Goal: Information Seeking & Learning: Learn about a topic

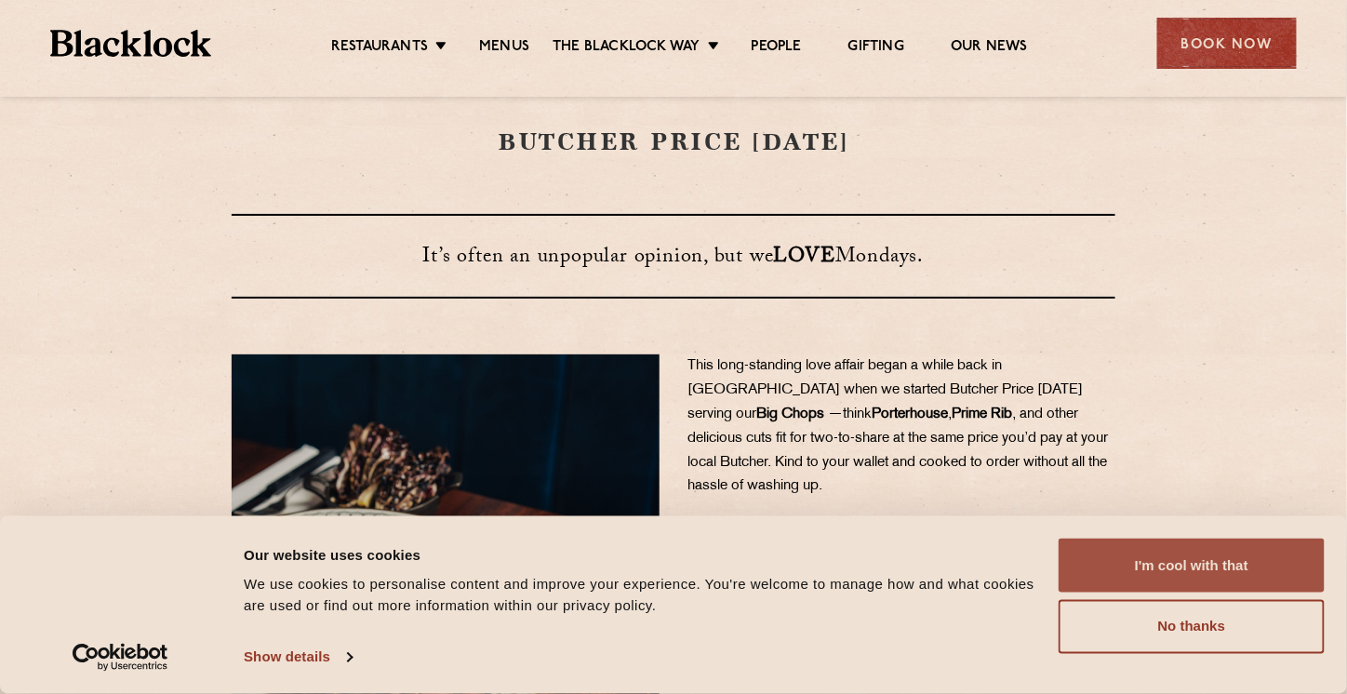
click at [1260, 561] on button "I'm cool with that" at bounding box center [1192, 566] width 266 height 54
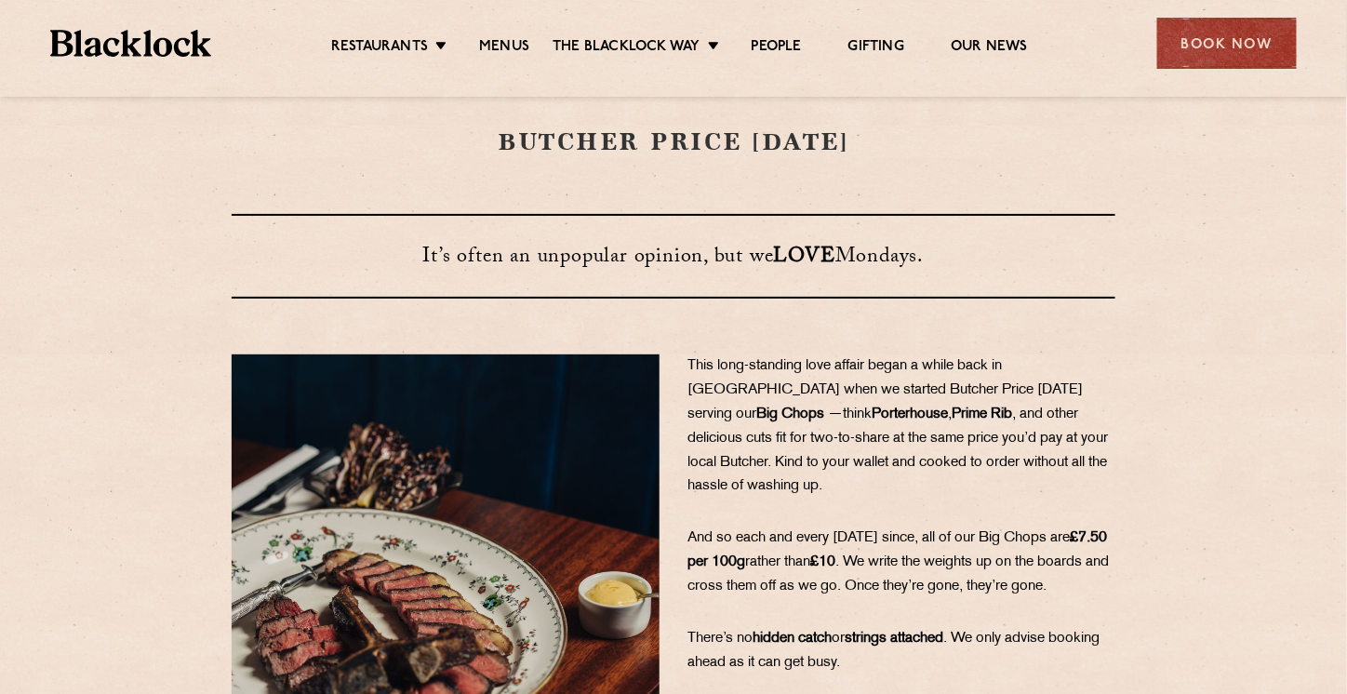
click at [1070, 373] on span "This long-standing love affair began a while back in [GEOGRAPHIC_DATA] when we …" at bounding box center [884, 390] width 395 height 62
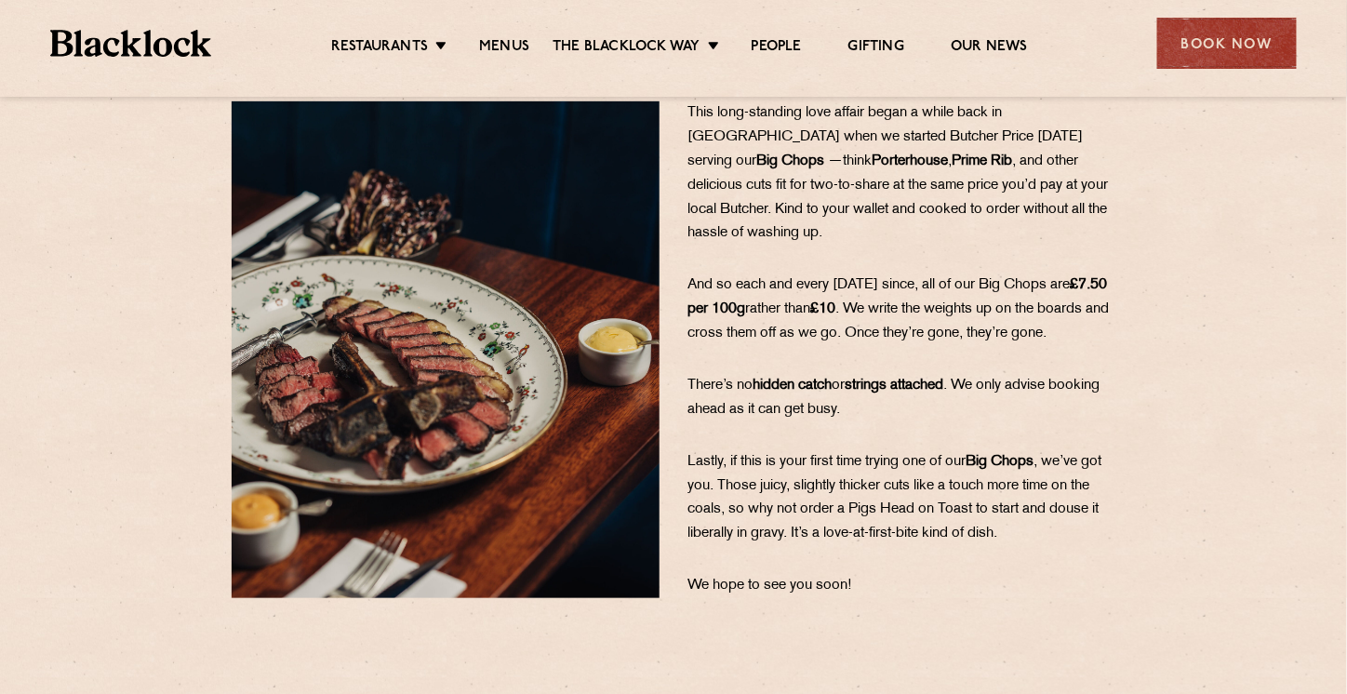
scroll to position [279, 0]
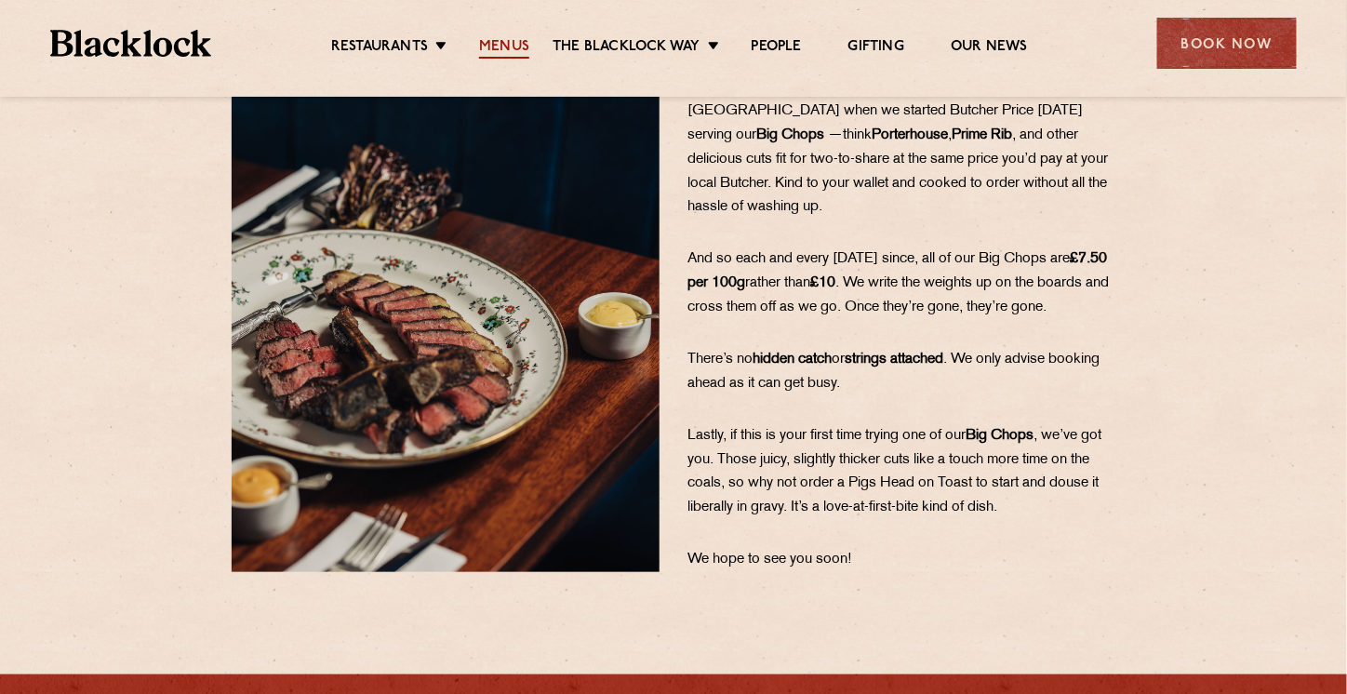
click at [513, 44] on link "Menus" at bounding box center [504, 48] width 50 height 20
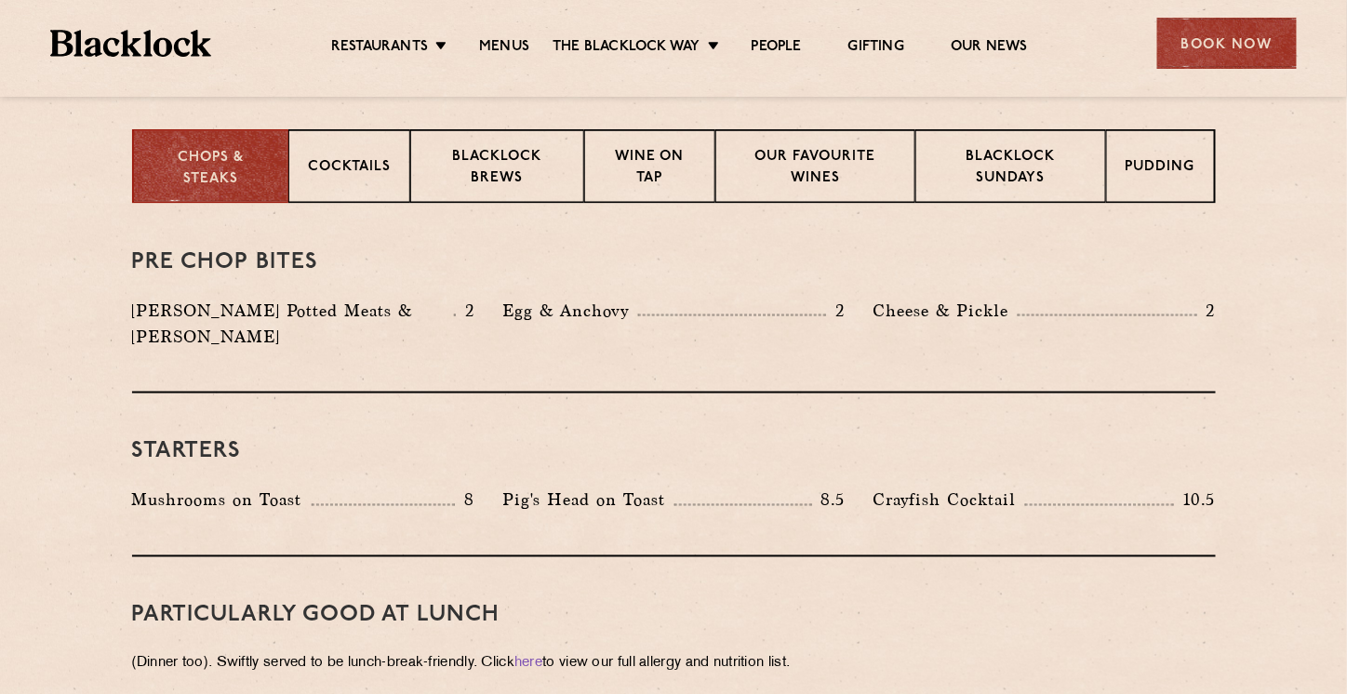
scroll to position [744, 0]
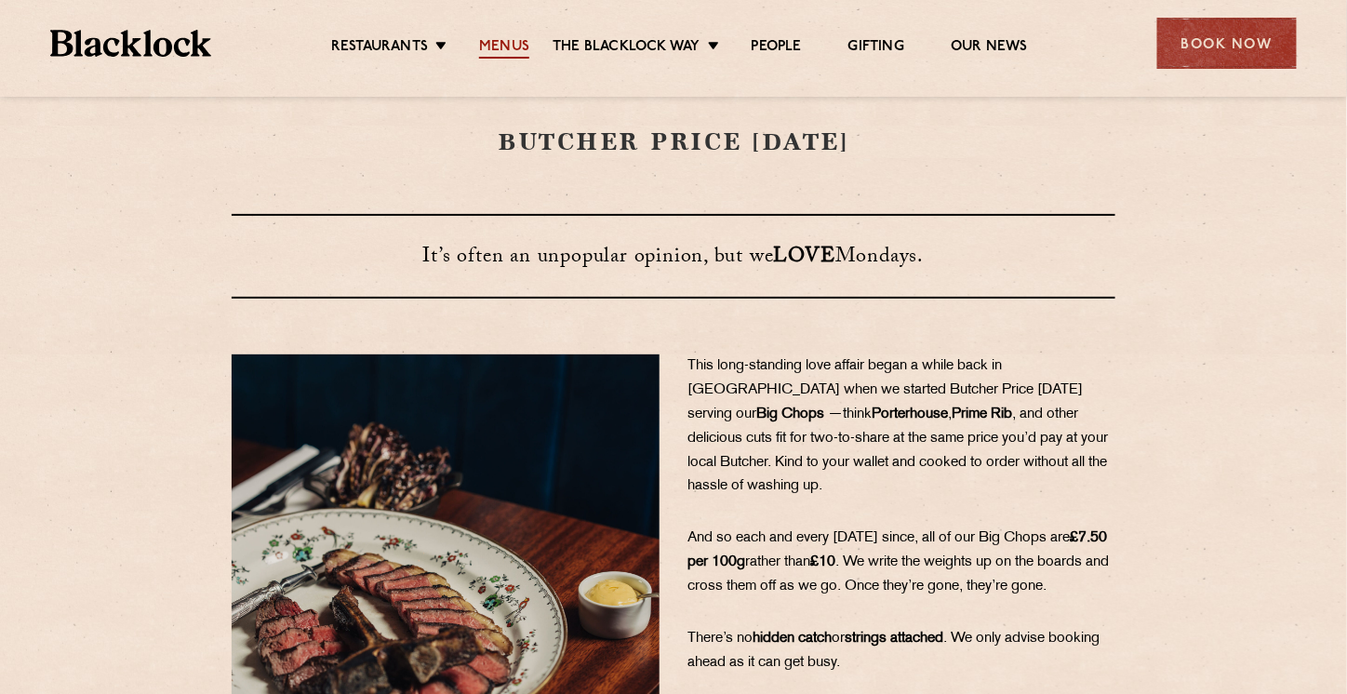
click at [504, 43] on link "Menus" at bounding box center [504, 48] width 50 height 20
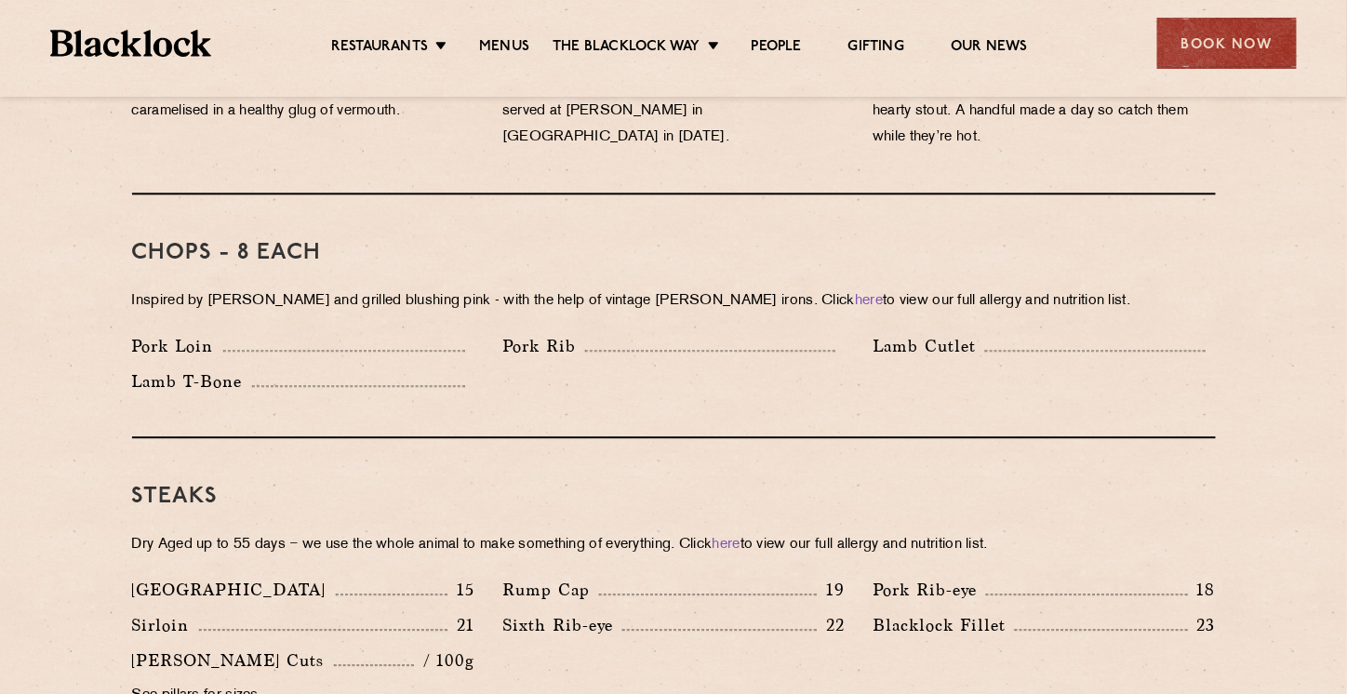
scroll to position [1582, 0]
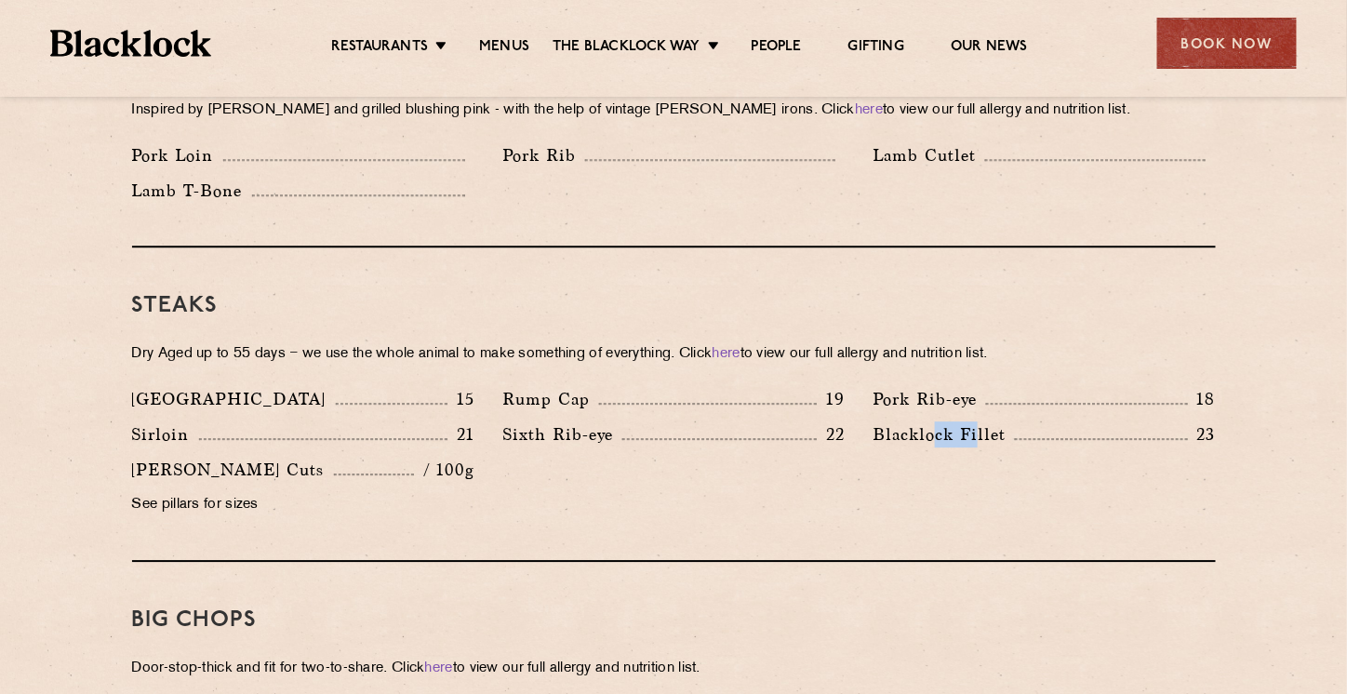
drag, startPoint x: 975, startPoint y: 413, endPoint x: 932, endPoint y: 413, distance: 42.8
click at [932, 421] on p "Blacklock Fillet" at bounding box center [944, 434] width 142 height 26
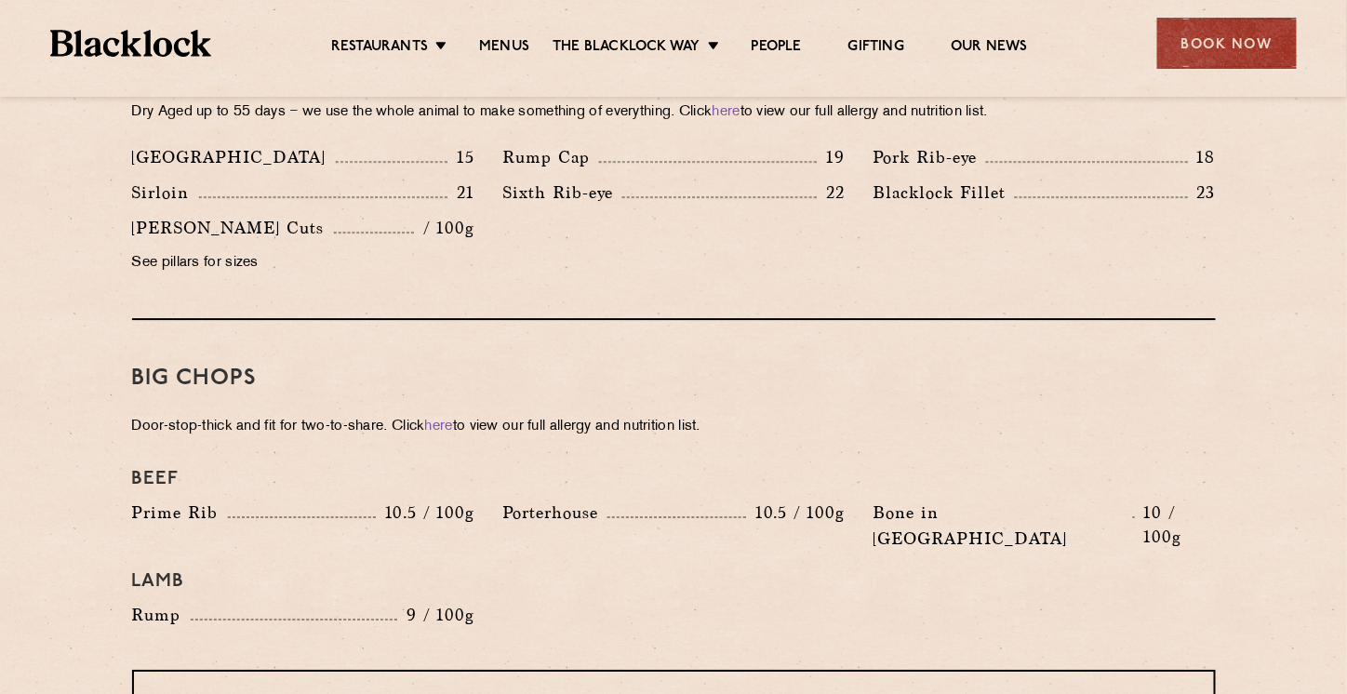
scroll to position [0, 0]
